Goal: Task Accomplishment & Management: Use online tool/utility

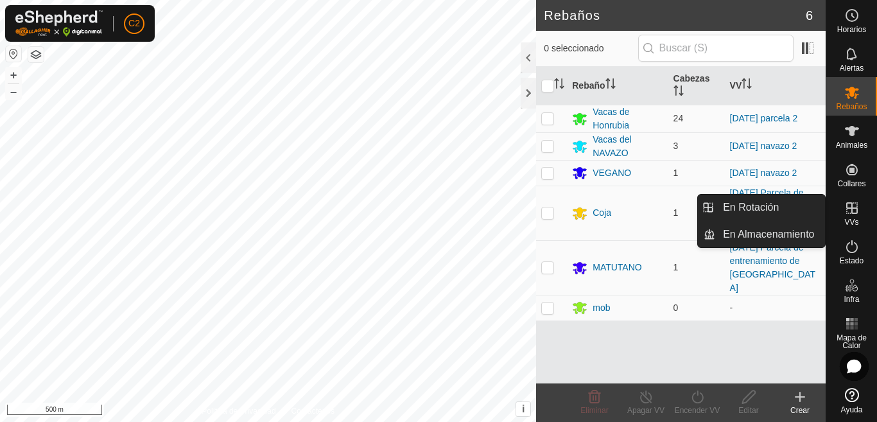
click at [845, 213] on icon at bounding box center [851, 207] width 15 height 15
click at [850, 211] on icon at bounding box center [851, 207] width 15 height 15
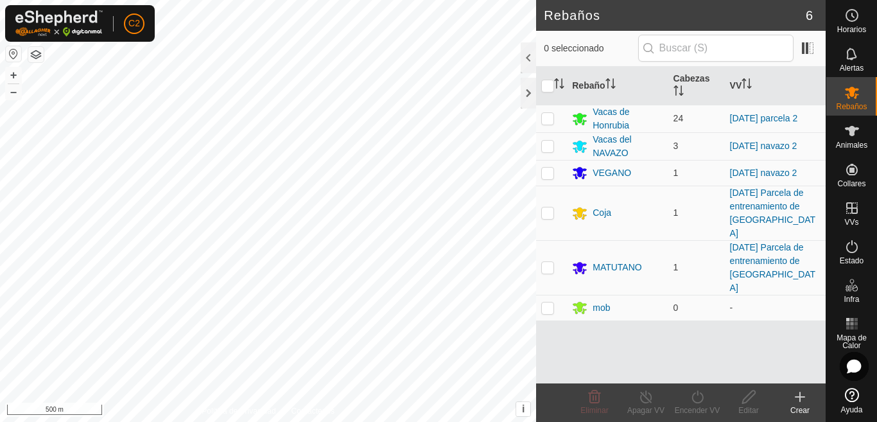
click at [802, 397] on icon at bounding box center [800, 397] width 9 height 0
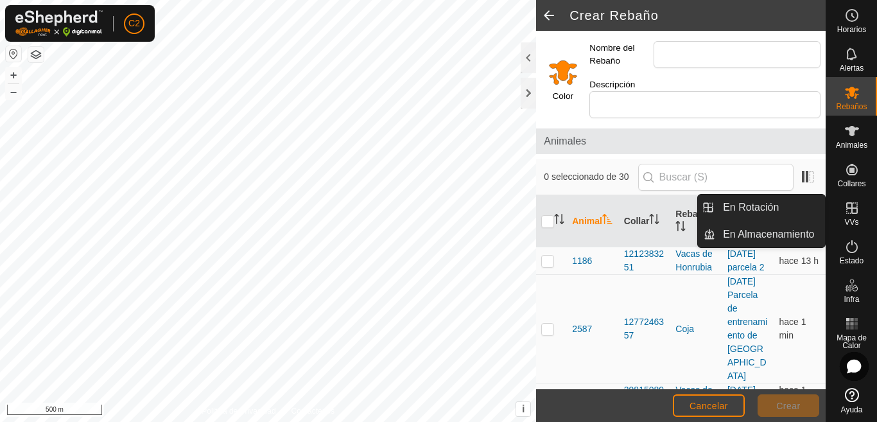
click at [859, 210] on icon at bounding box center [851, 207] width 15 height 15
click at [753, 205] on link "En Rotación" at bounding box center [770, 208] width 110 height 26
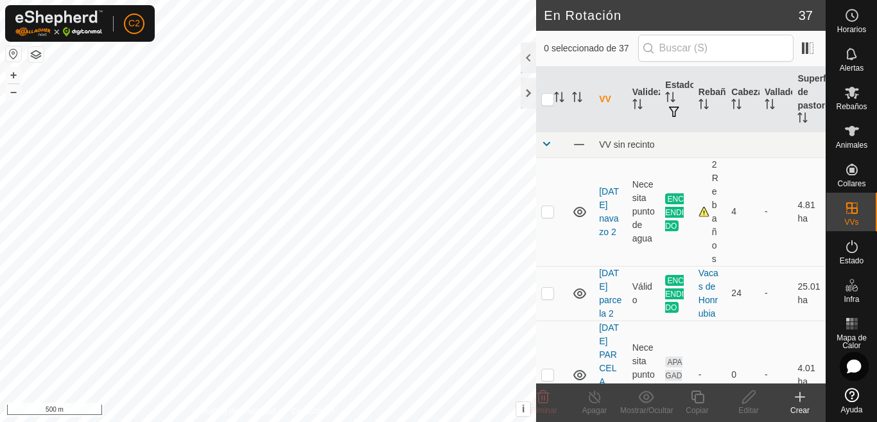
click at [805, 399] on icon at bounding box center [799, 396] width 15 height 15
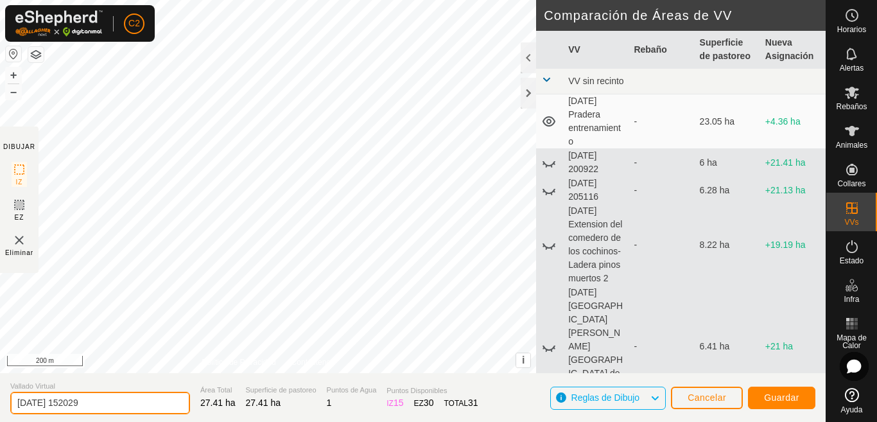
click at [118, 398] on input "[DATE] 152029" at bounding box center [100, 403] width 180 height 22
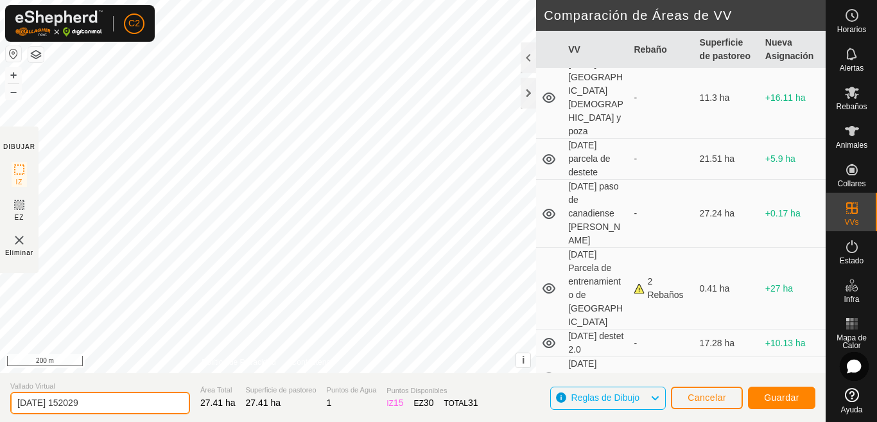
scroll to position [578, 0]
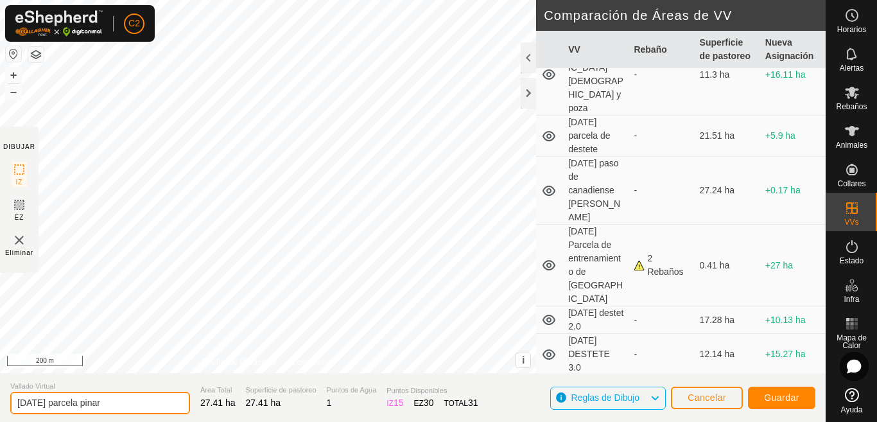
type input "[DATE] parcela pinar"
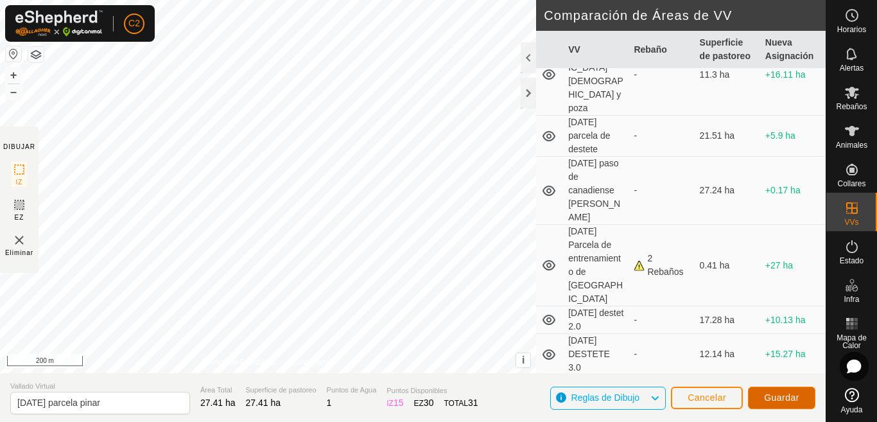
click at [774, 400] on span "Guardar" at bounding box center [781, 397] width 35 height 10
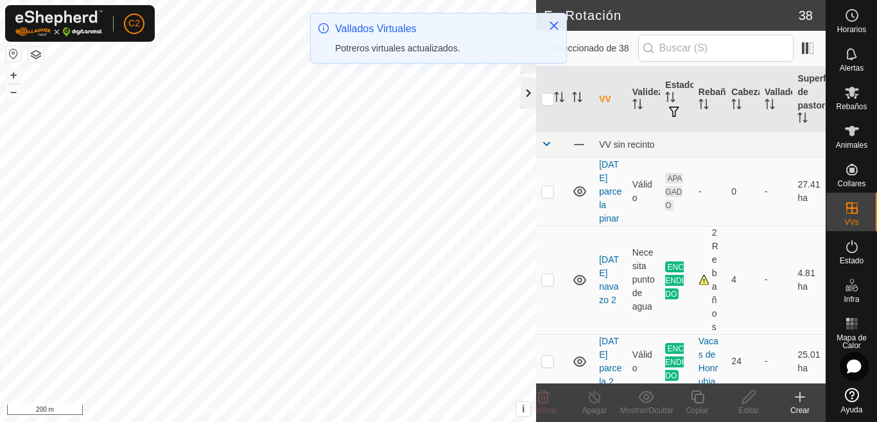
click at [523, 55] on div "Vallados Virtuales Potreros virtuales actualizados." at bounding box center [435, 38] width 200 height 34
click at [527, 92] on div at bounding box center [528, 93] width 15 height 31
